Goal: Task Accomplishment & Management: Manage account settings

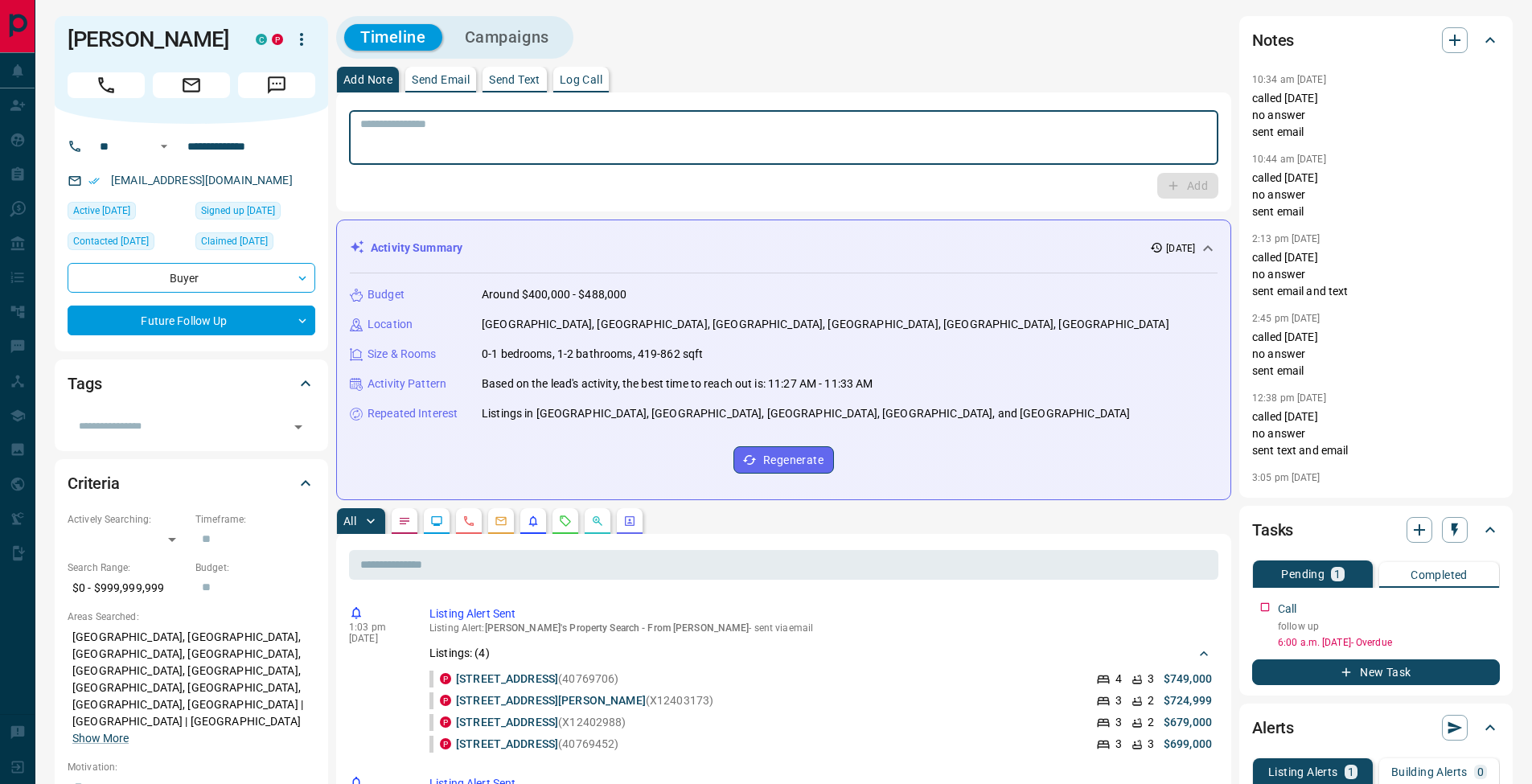
click at [593, 146] on textarea at bounding box center [783, 138] width 847 height 41
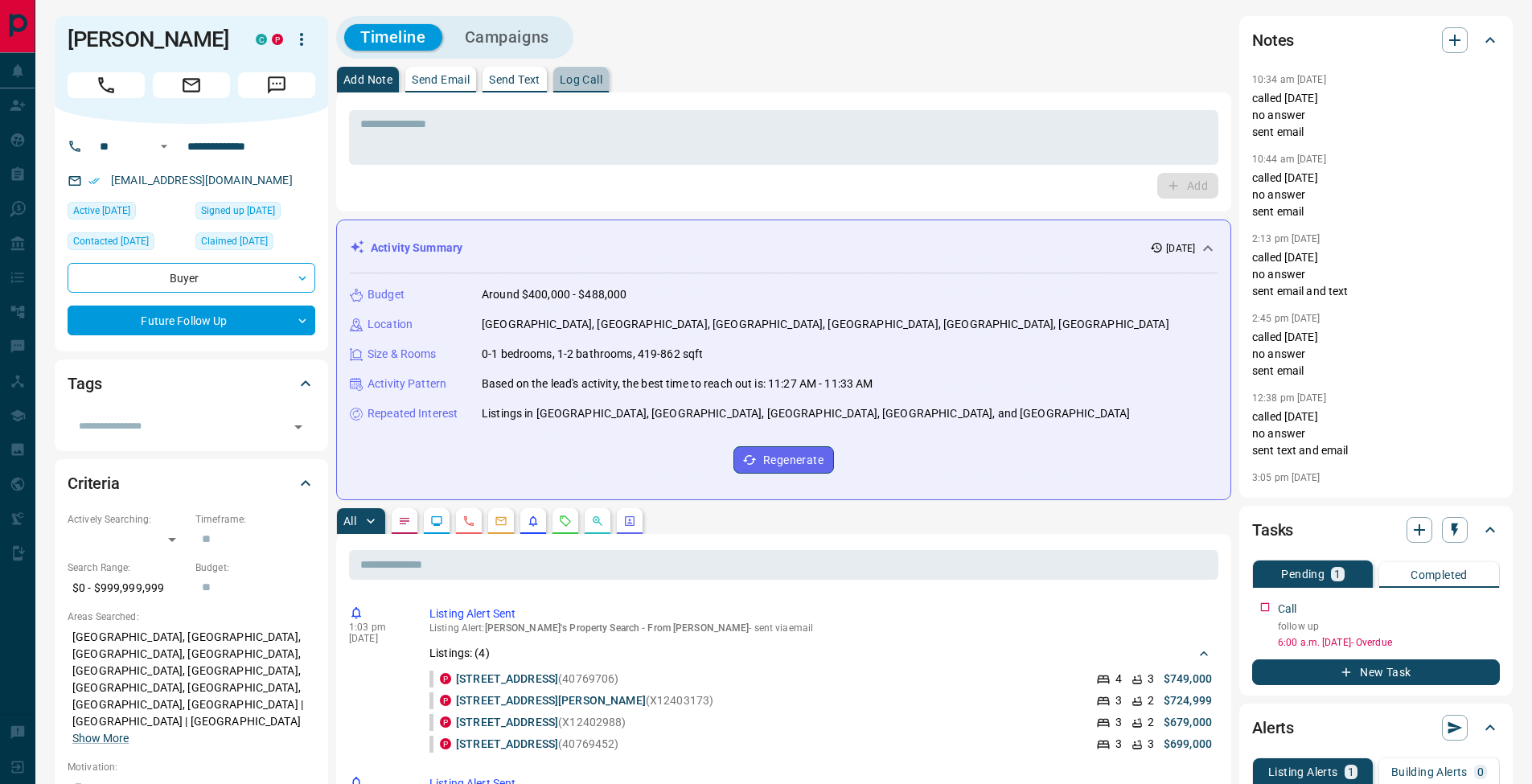
click at [597, 74] on p "Log Call" at bounding box center [581, 79] width 42 height 11
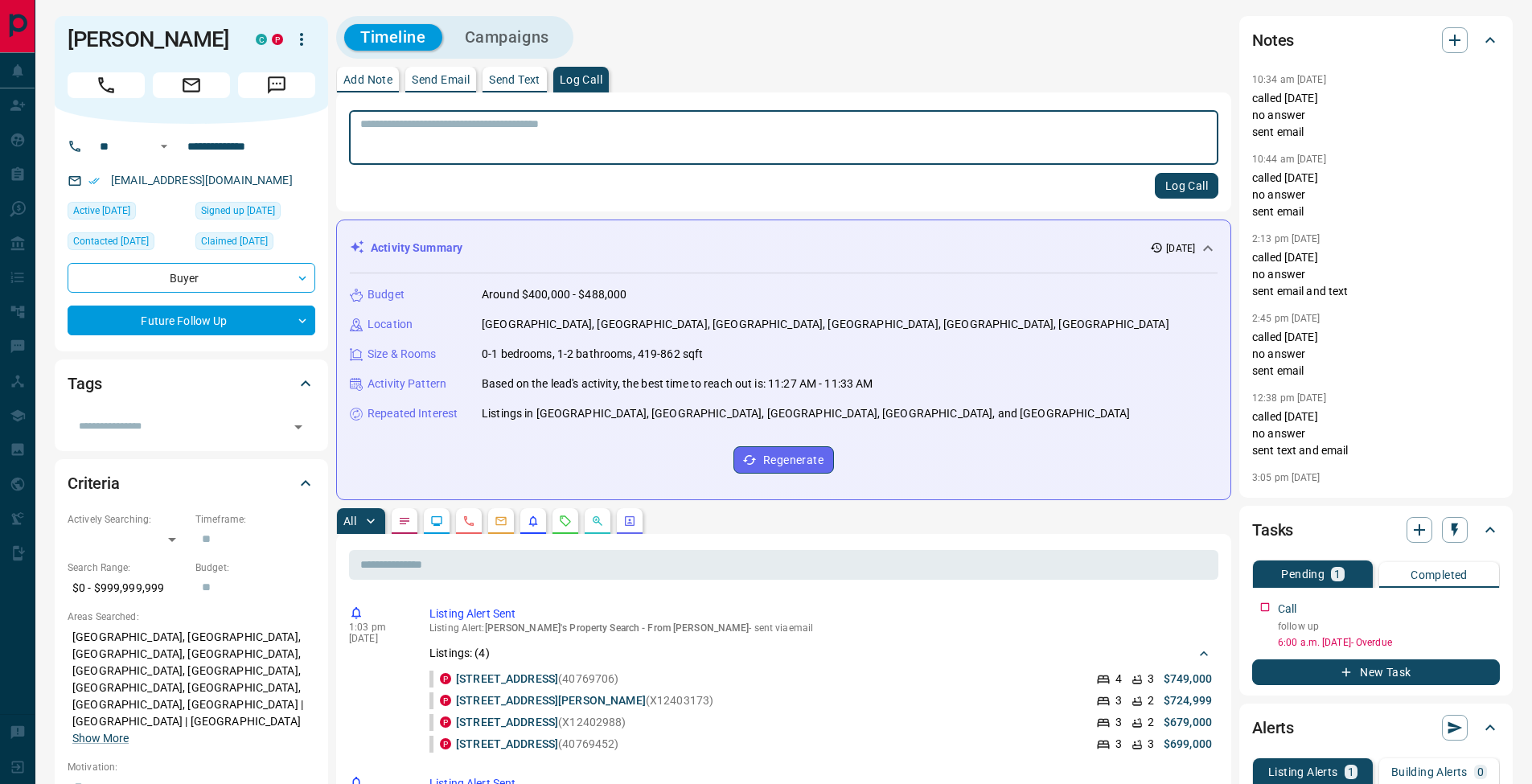
click at [1185, 189] on button "Log Call" at bounding box center [1187, 186] width 64 height 26
click at [370, 78] on p "Add Note" at bounding box center [368, 79] width 49 height 11
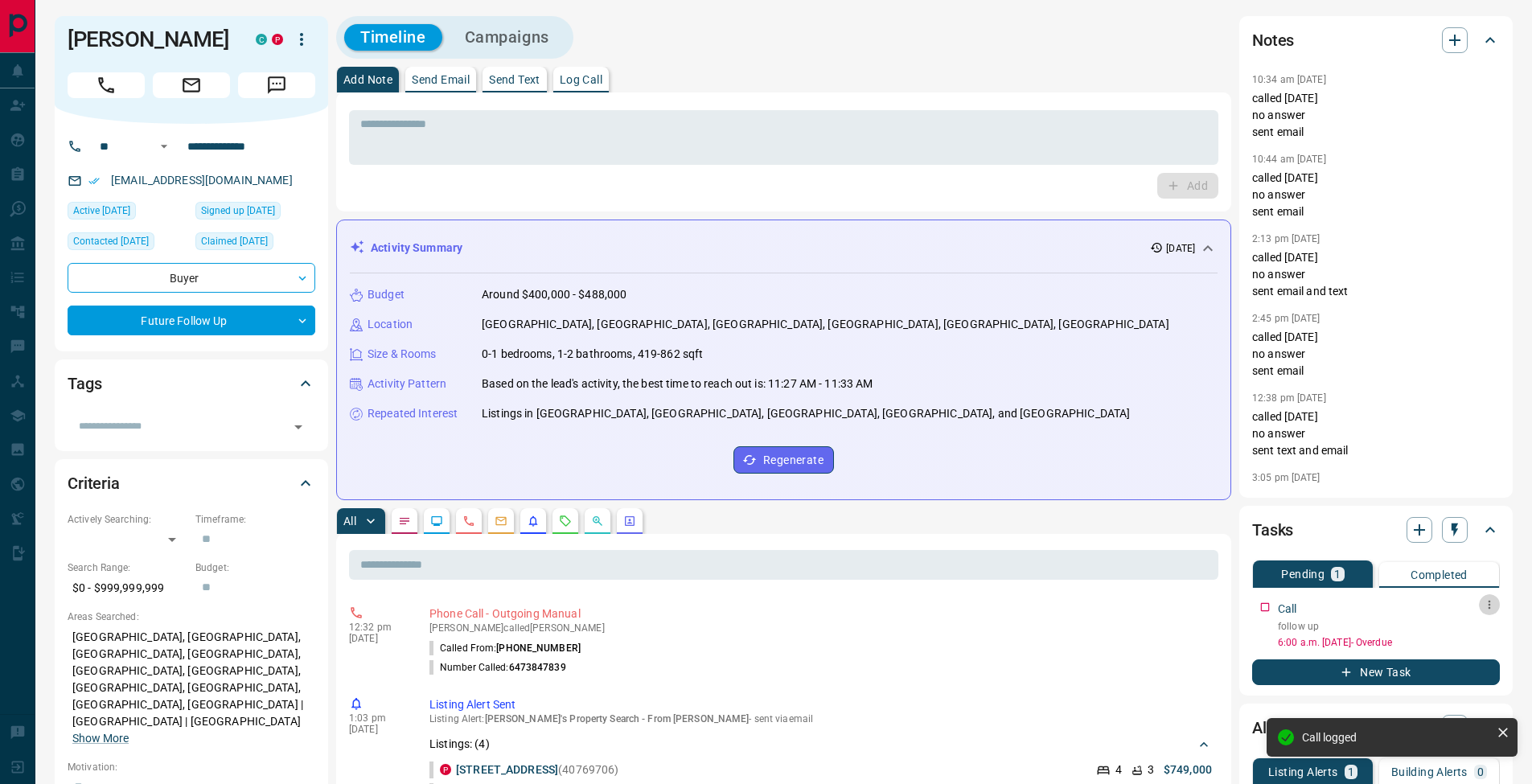
click at [1492, 602] on icon "button" at bounding box center [1490, 605] width 13 height 13
click at [1481, 626] on li "Edit" at bounding box center [1464, 636] width 71 height 24
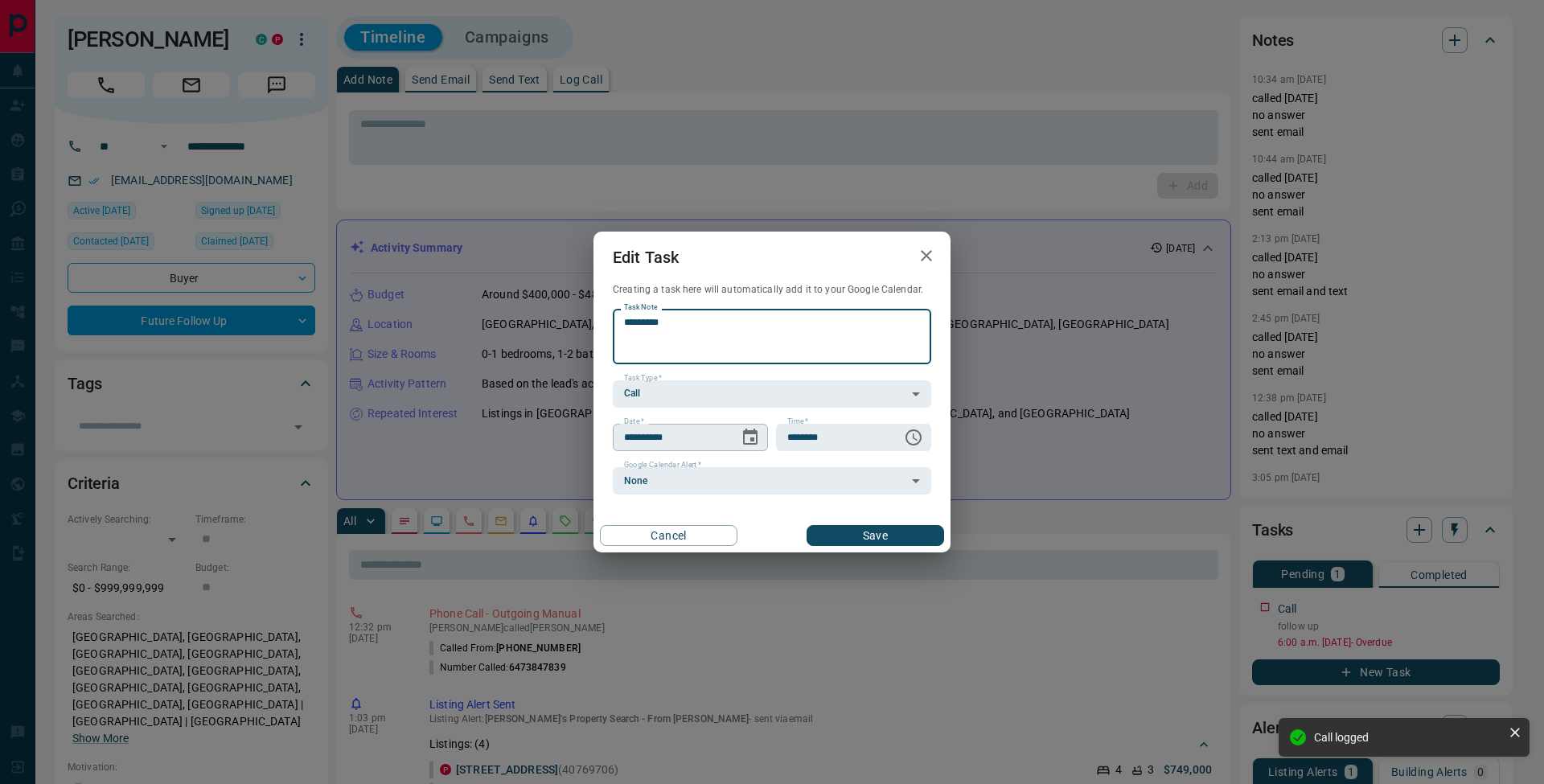
click at [753, 439] on icon "Choose date, selected date is Sep 16, 2025" at bounding box center [750, 437] width 15 height 16
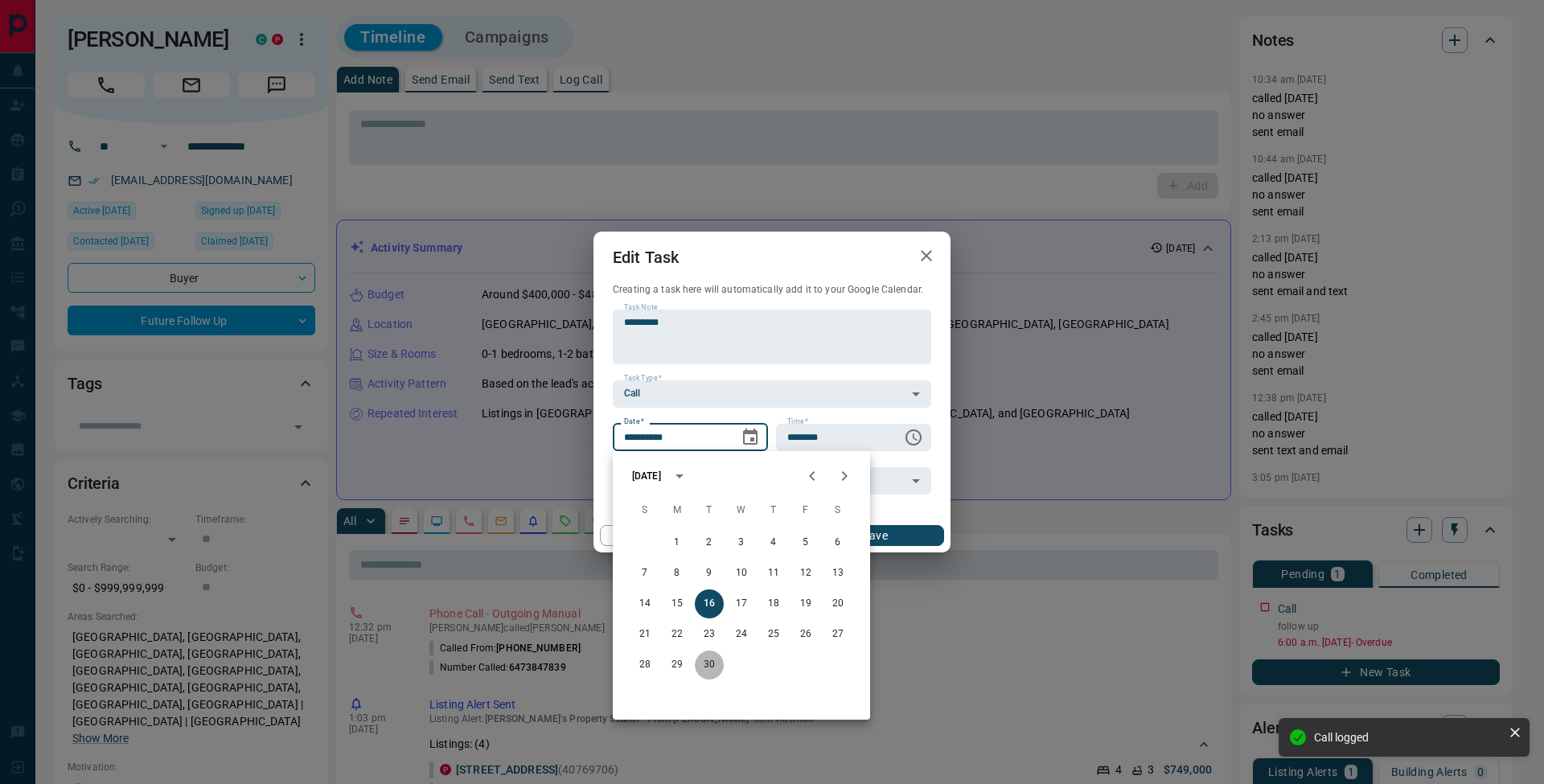
click at [715, 663] on button "30" at bounding box center [710, 665] width 29 height 29
type input "**********"
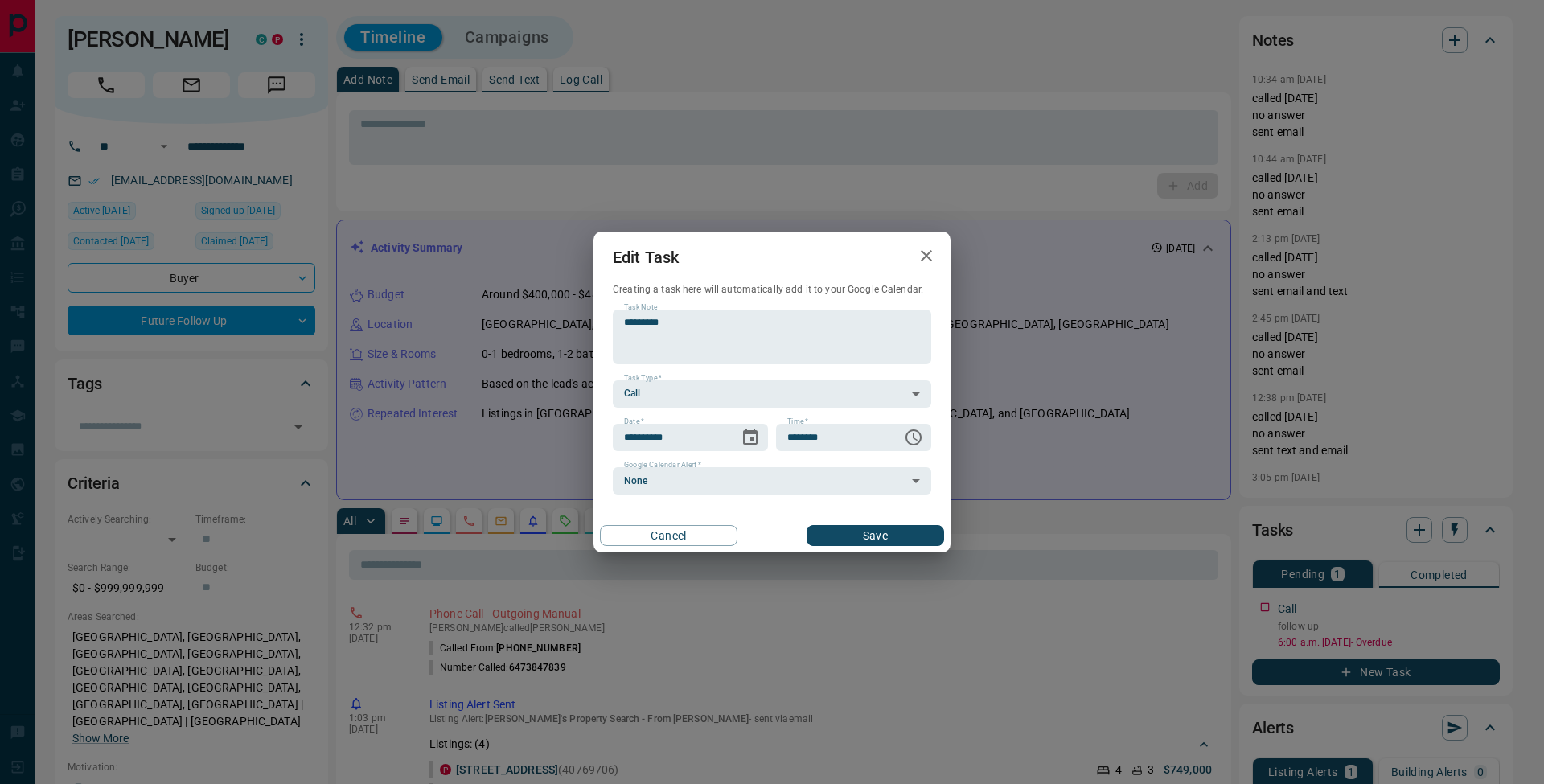
click at [902, 536] on button "Save" at bounding box center [875, 536] width 138 height 21
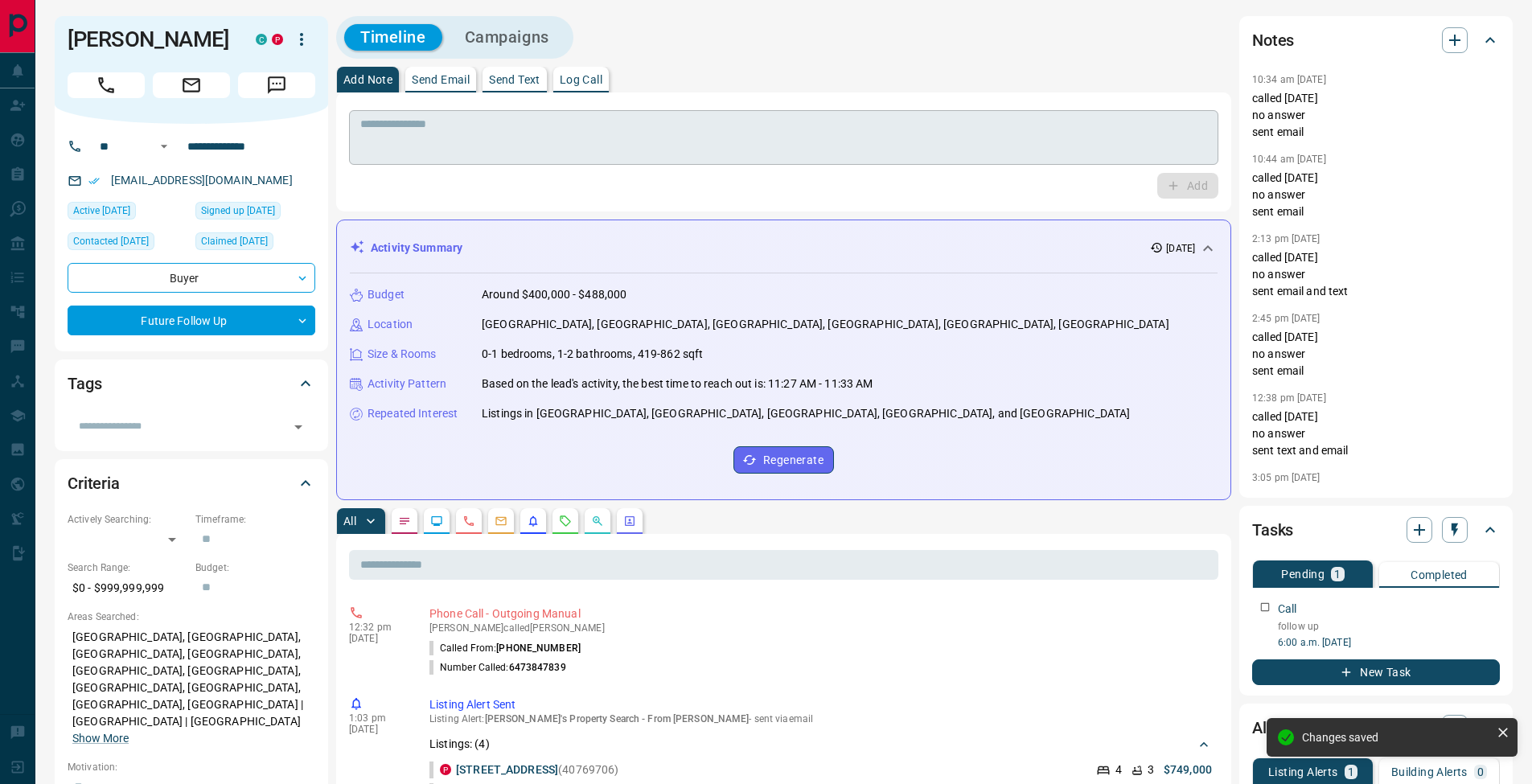
click at [407, 141] on textarea at bounding box center [783, 138] width 847 height 41
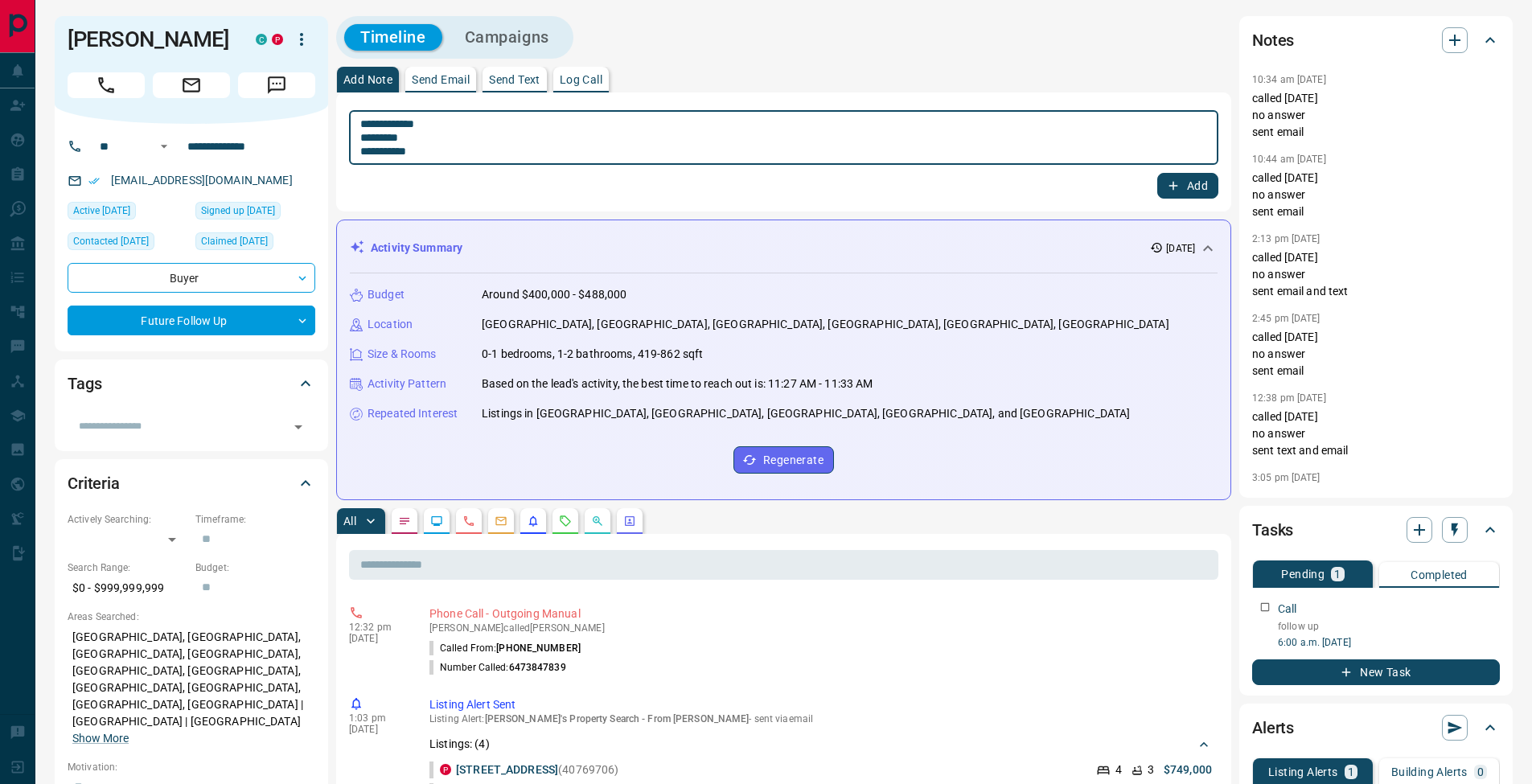
click at [365, 138] on textarea "**********" at bounding box center [783, 138] width 847 height 41
type textarea "**********"
click at [1191, 184] on button "Add" at bounding box center [1187, 186] width 61 height 26
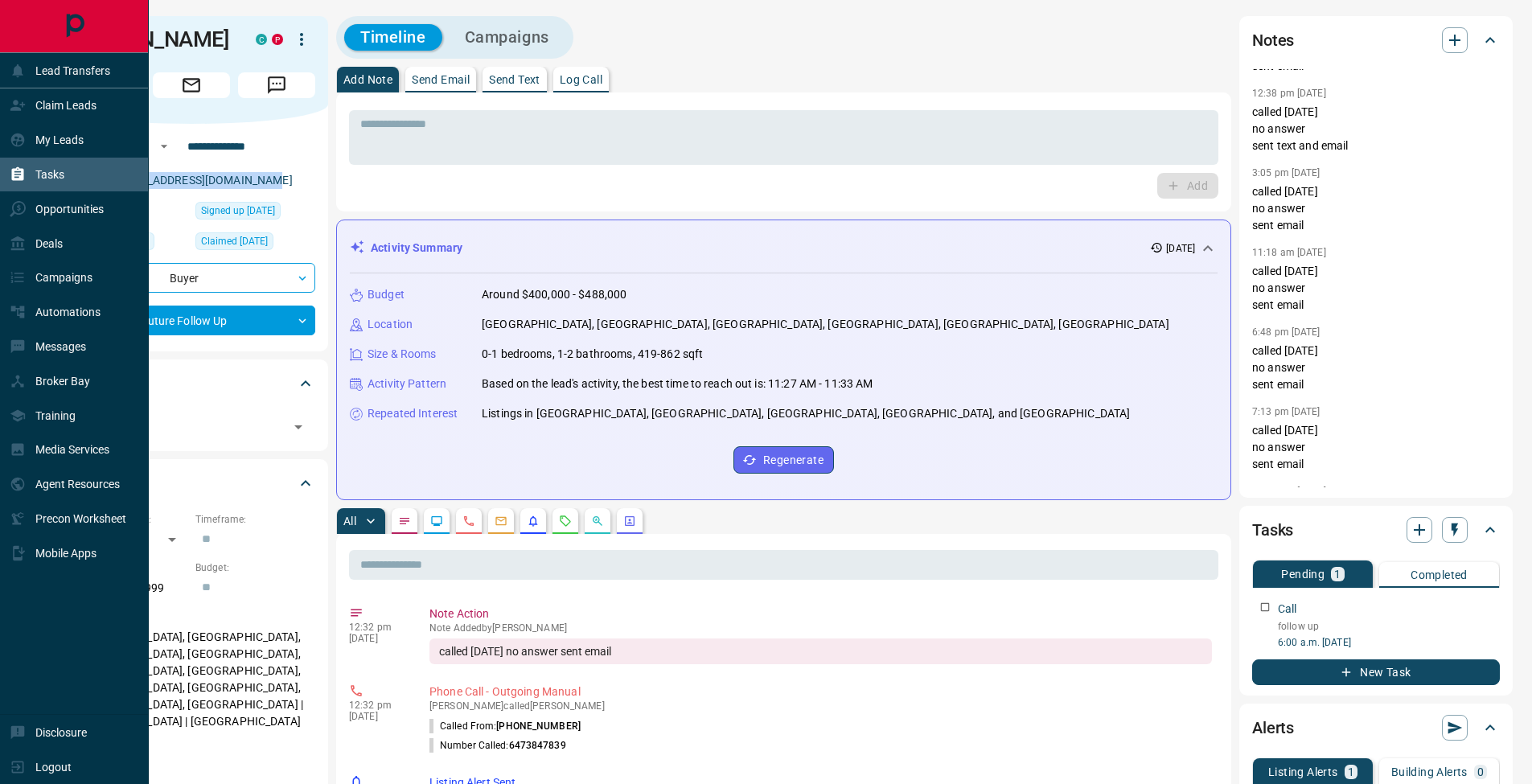
click at [27, 177] on div "Tasks" at bounding box center [36, 175] width 54 height 27
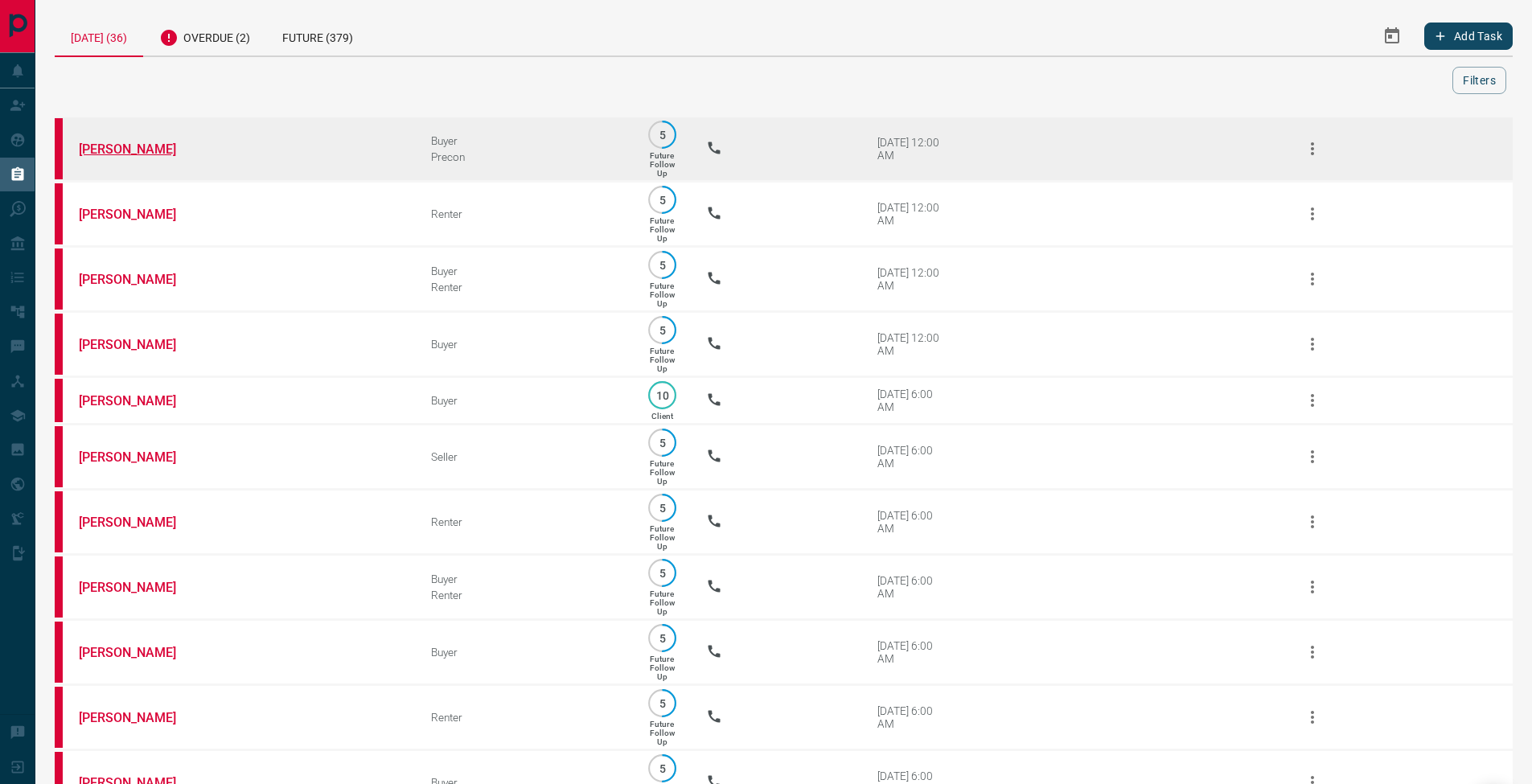
click at [121, 156] on link "[PERSON_NAME]" at bounding box center [139, 149] width 121 height 16
